Goal: Find specific page/section: Find specific page/section

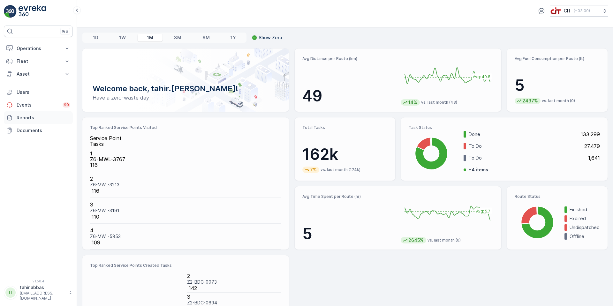
click at [25, 117] on p "Reports" at bounding box center [44, 118] width 54 height 6
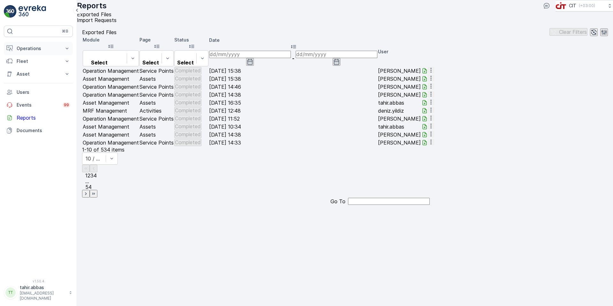
click at [28, 46] on p "Operations" at bounding box center [38, 48] width 43 height 6
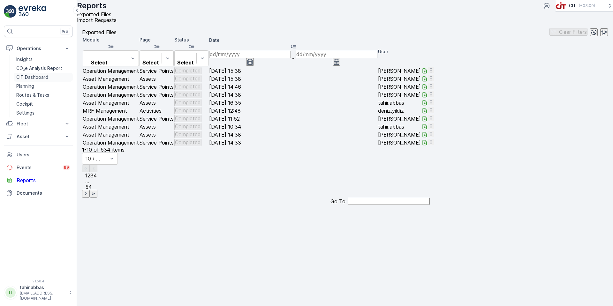
click at [30, 76] on p "CIT Dashboard" at bounding box center [32, 77] width 32 height 6
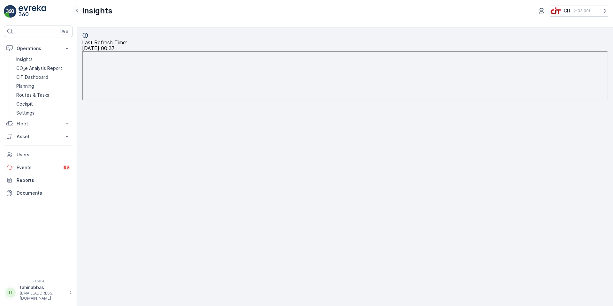
scroll to position [6, 0]
click at [37, 77] on p "CIT Dashboard" at bounding box center [32, 77] width 32 height 6
click at [38, 77] on p "CIT Dashboard" at bounding box center [32, 77] width 32 height 6
click at [39, 76] on p "CIT Dashboard" at bounding box center [32, 77] width 32 height 6
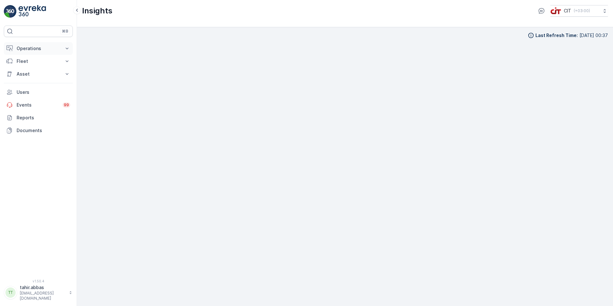
click at [27, 46] on p "Operations" at bounding box center [38, 48] width 43 height 6
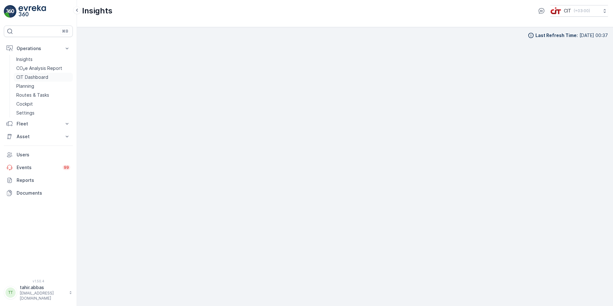
click at [29, 77] on p "CIT Dashboard" at bounding box center [32, 77] width 32 height 6
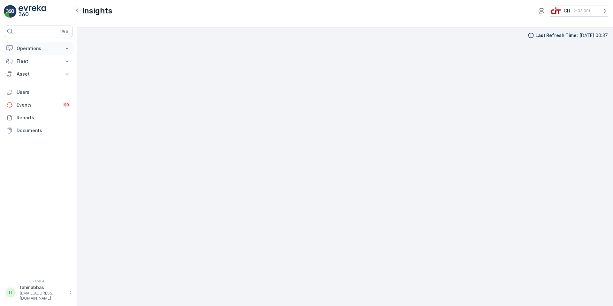
click at [35, 47] on p "Operations" at bounding box center [38, 48] width 43 height 6
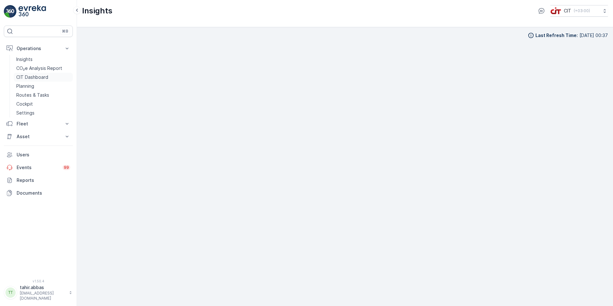
click at [30, 77] on p "CIT Dashboard" at bounding box center [32, 77] width 32 height 6
click at [36, 76] on p "CIT Dashboard" at bounding box center [32, 77] width 32 height 6
click at [42, 76] on p "CIT Dashboard" at bounding box center [32, 77] width 32 height 6
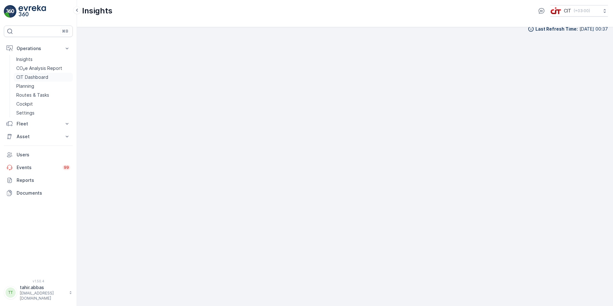
click at [37, 77] on p "CIT Dashboard" at bounding box center [32, 77] width 32 height 6
click at [25, 57] on p "Insights" at bounding box center [24, 59] width 16 height 6
